Goal: Information Seeking & Learning: Learn about a topic

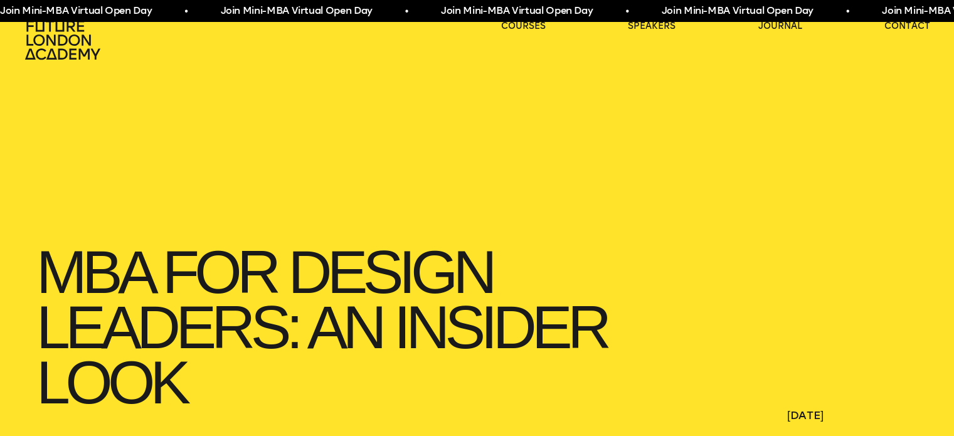
scroll to position [159, 0]
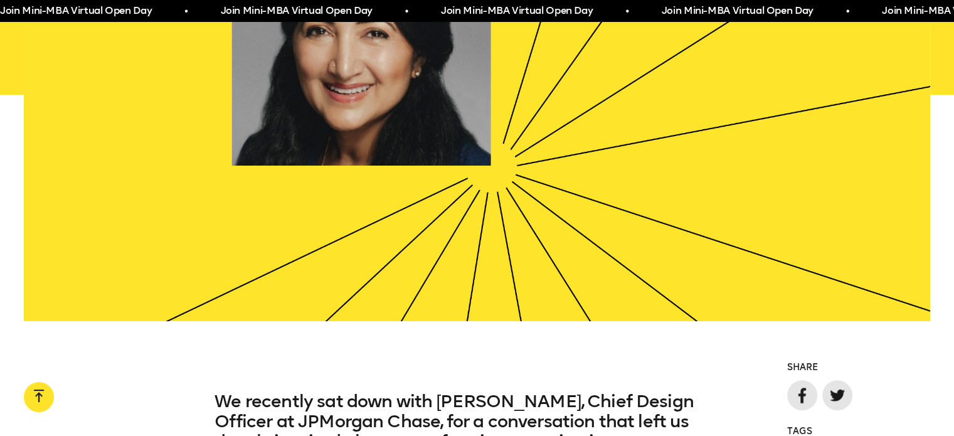
scroll to position [686, 0]
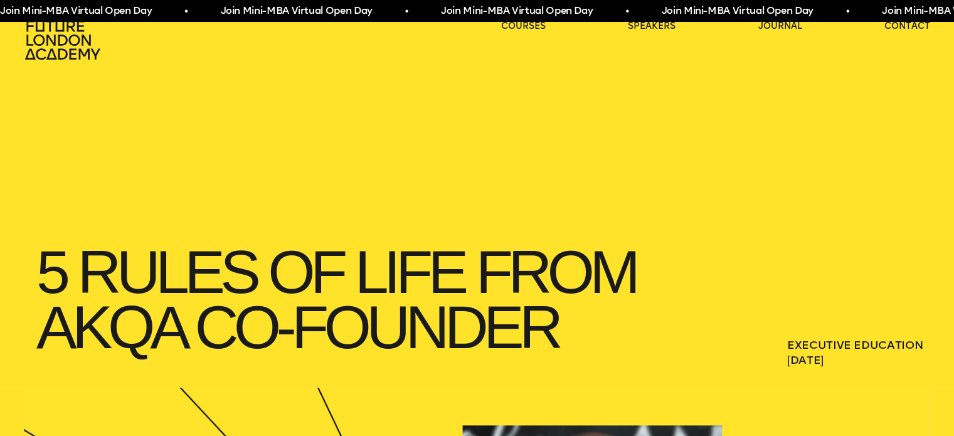
scroll to position [740, 0]
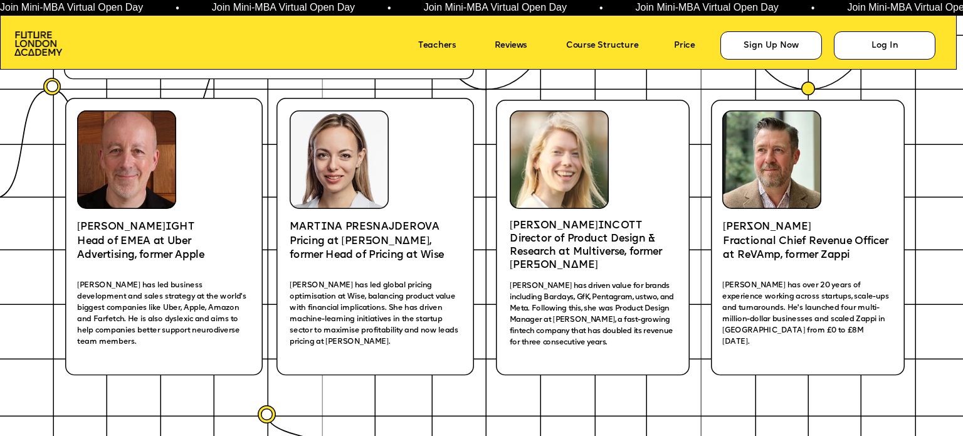
scroll to position [2068, 0]
